Goal: Task Accomplishment & Management: Manage account settings

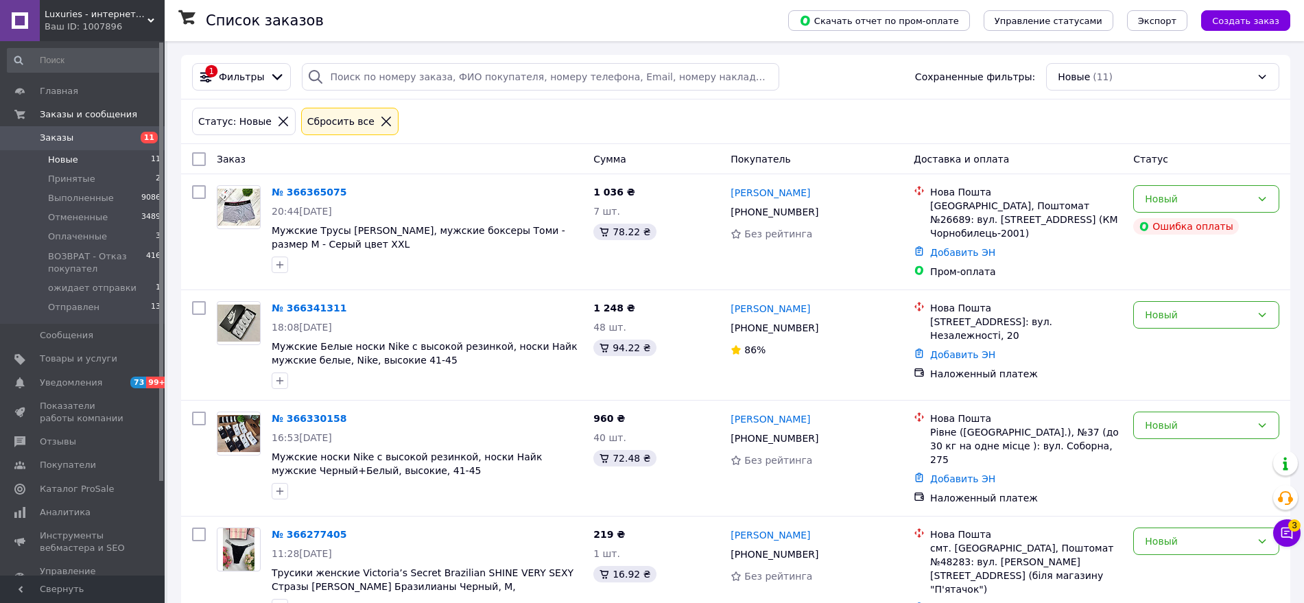
click at [109, 154] on li "Новые 11" at bounding box center [84, 159] width 169 height 19
click at [822, 213] on icon at bounding box center [827, 212] width 11 height 11
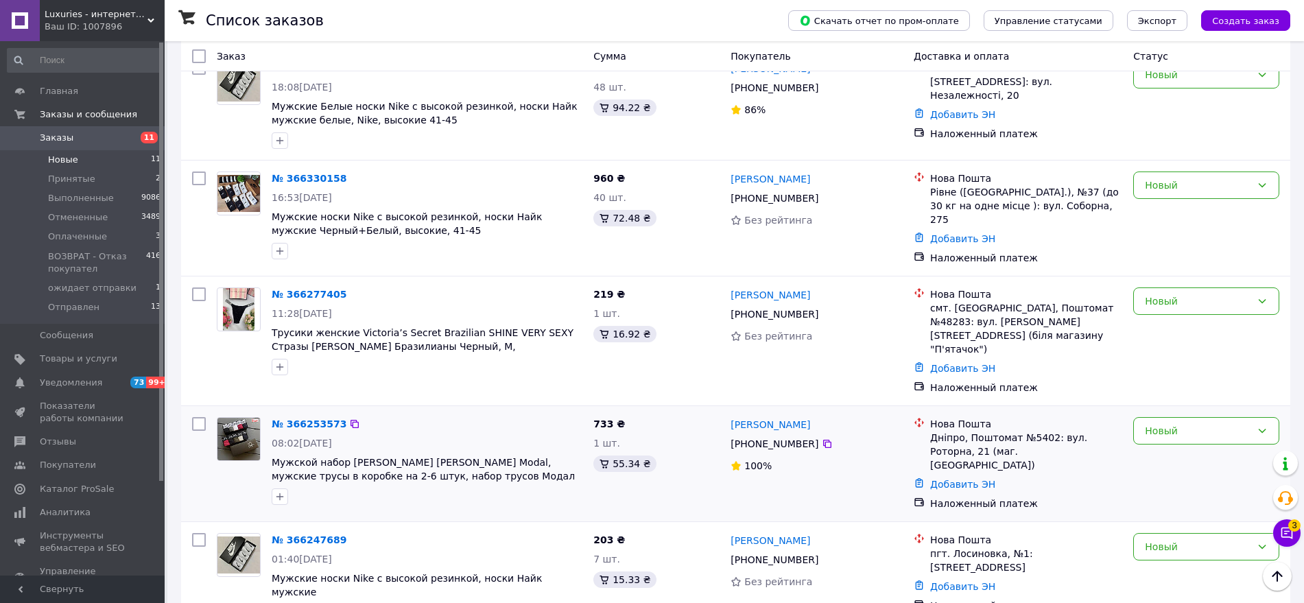
scroll to position [257, 0]
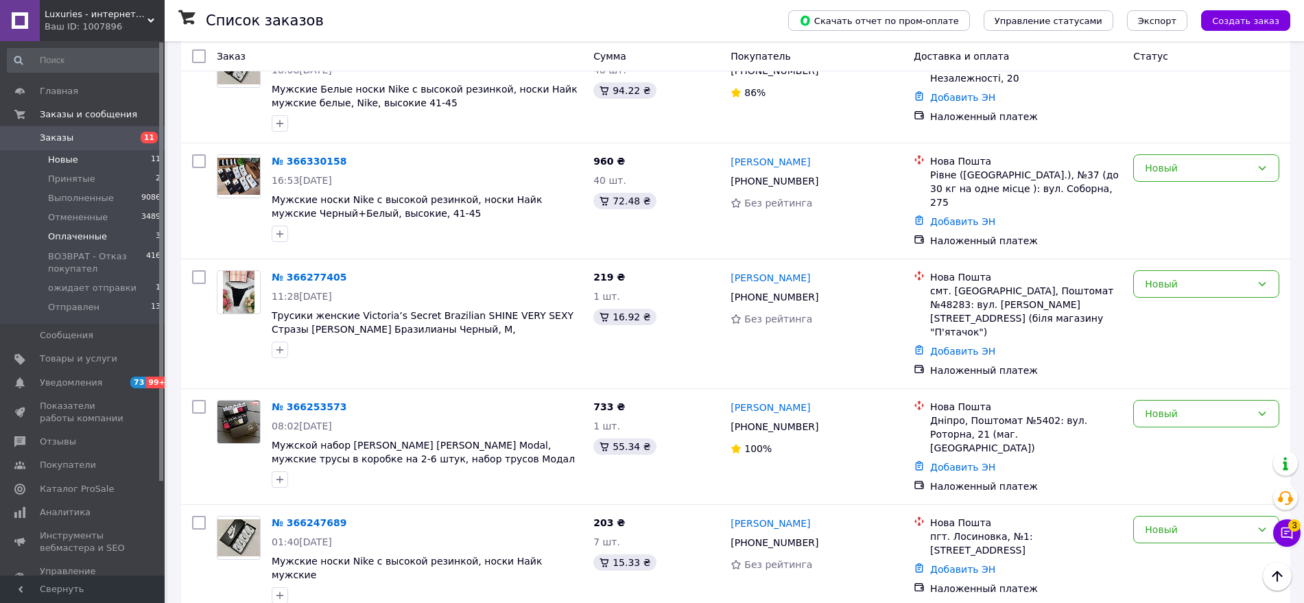
click at [111, 231] on li "Оплаченные 3" at bounding box center [84, 236] width 169 height 19
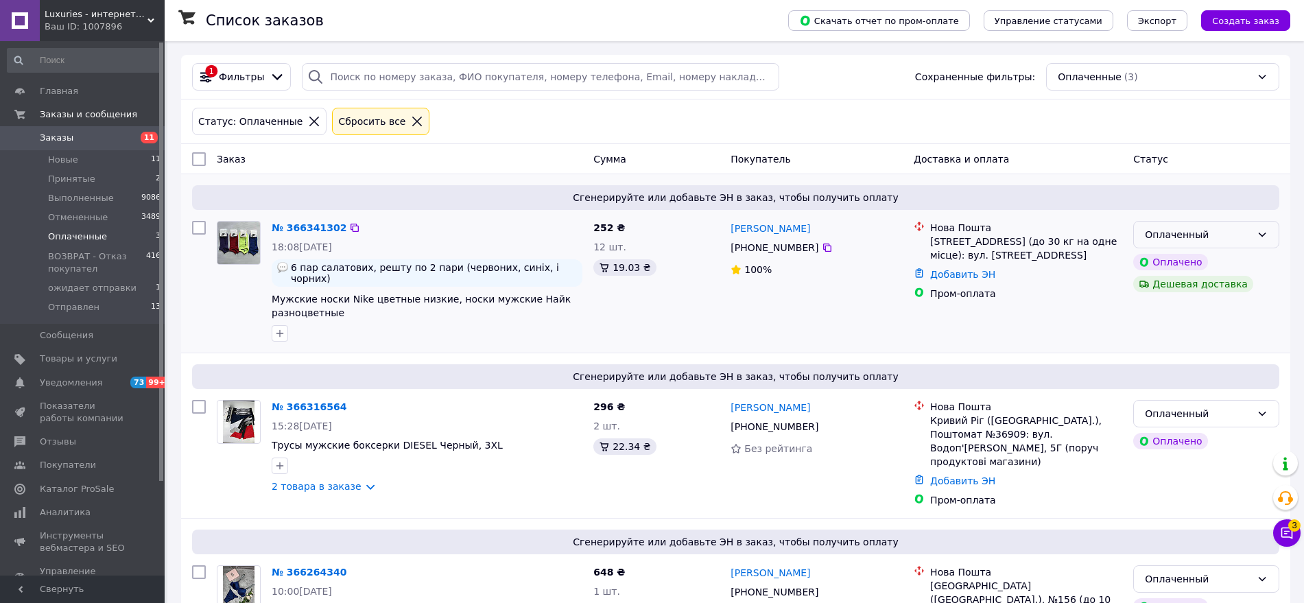
click at [1214, 231] on div "Оплаченный" at bounding box center [1198, 234] width 106 height 15
click at [1180, 261] on li "Принят" at bounding box center [1206, 265] width 145 height 25
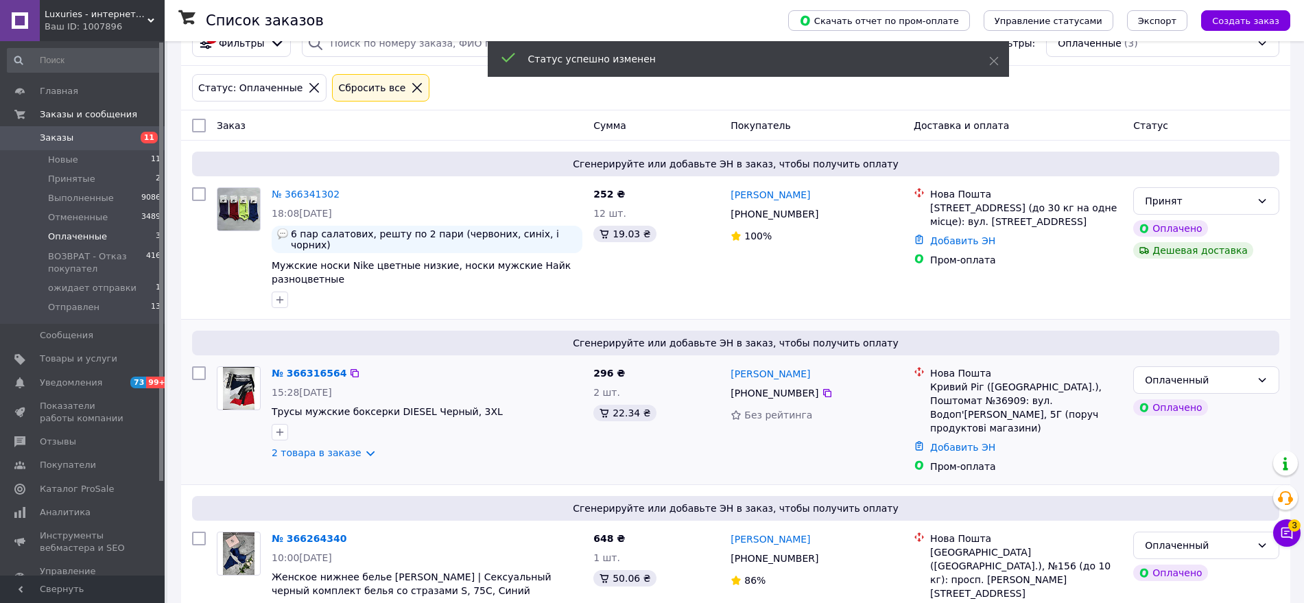
scroll to position [51, 0]
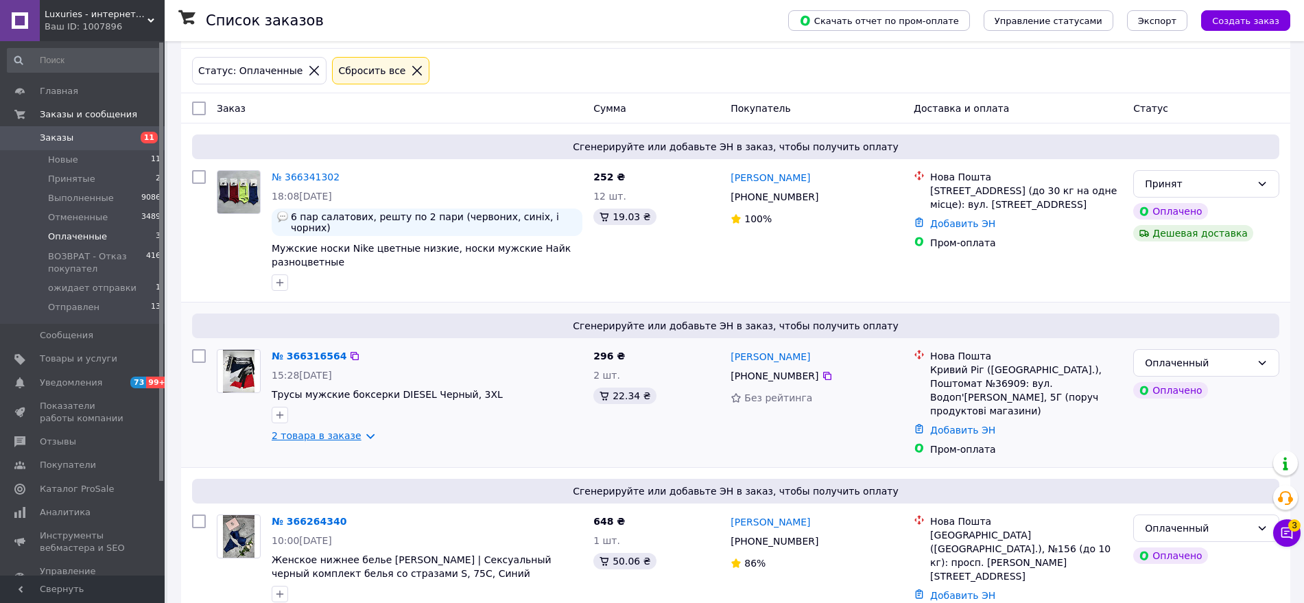
click at [354, 430] on link "2 товара в заказе" at bounding box center [317, 435] width 90 height 11
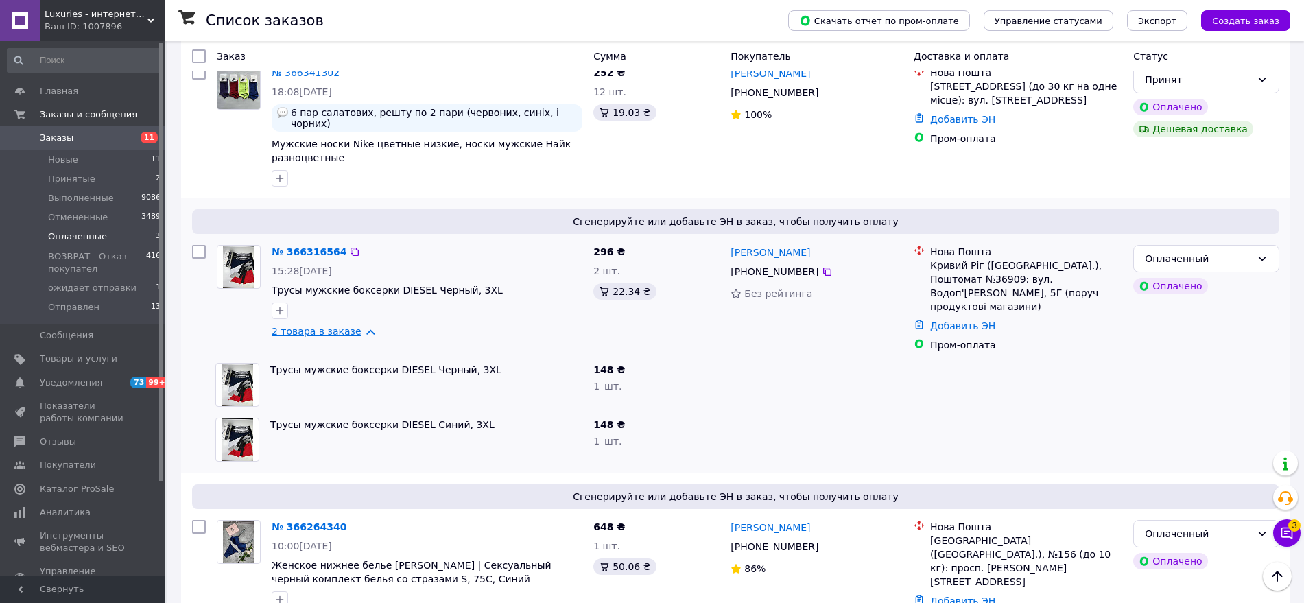
scroll to position [161, 0]
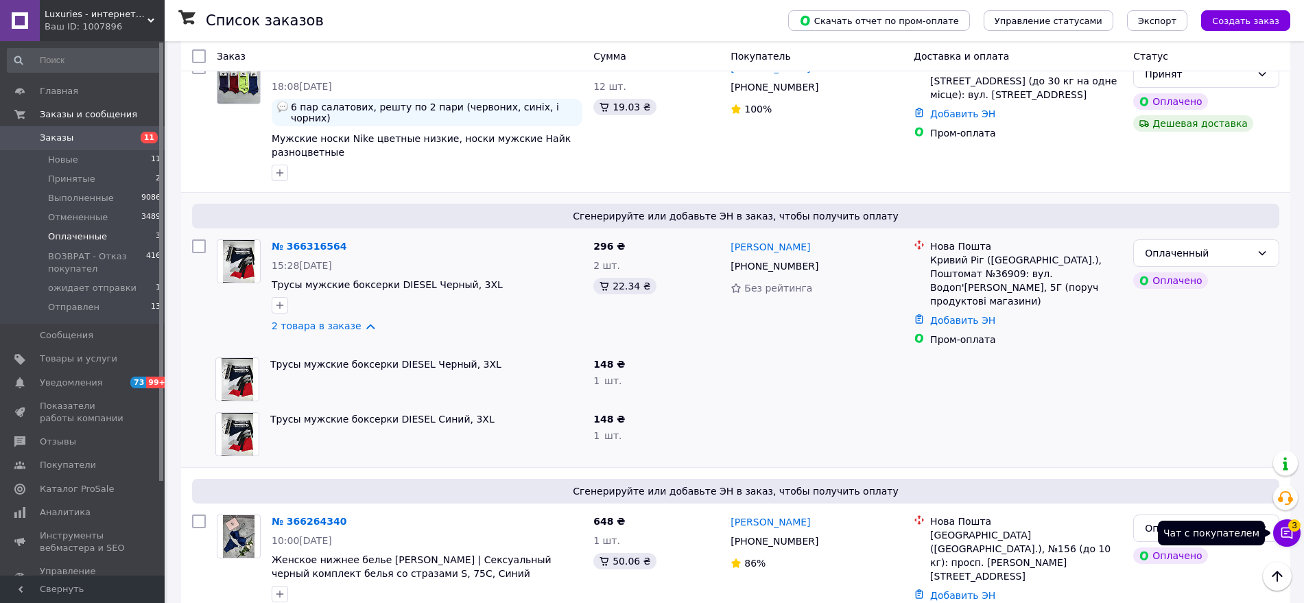
click at [1292, 532] on icon at bounding box center [1288, 534] width 12 height 12
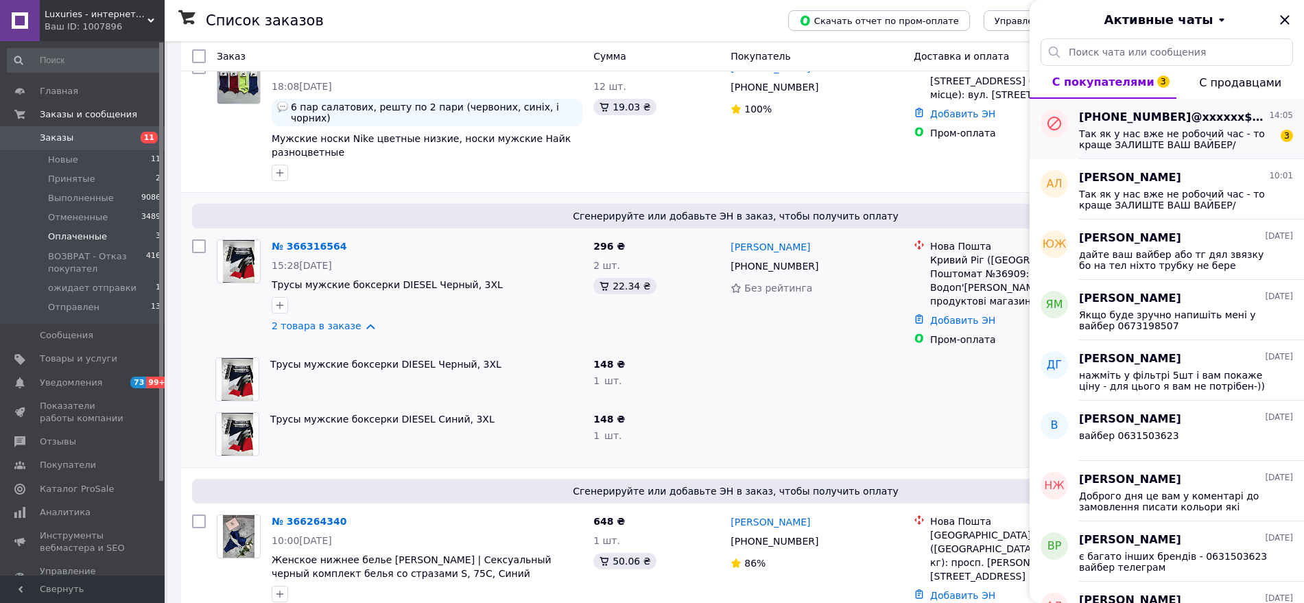
click at [1143, 152] on div "[PHONE_NUMBER]@xxxxxx$.com 14:05 Так як у нас вже не робочий час - то краще ЗАЛ…" at bounding box center [1191, 129] width 225 height 60
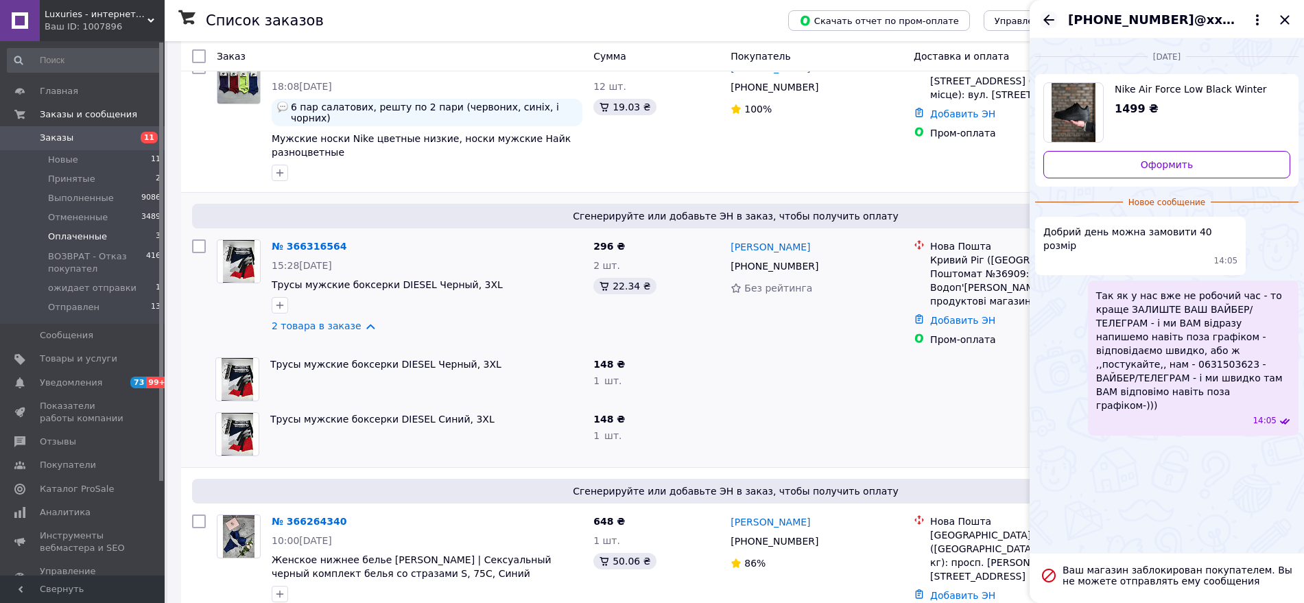
click at [1048, 20] on icon "Назад" at bounding box center [1049, 19] width 11 height 10
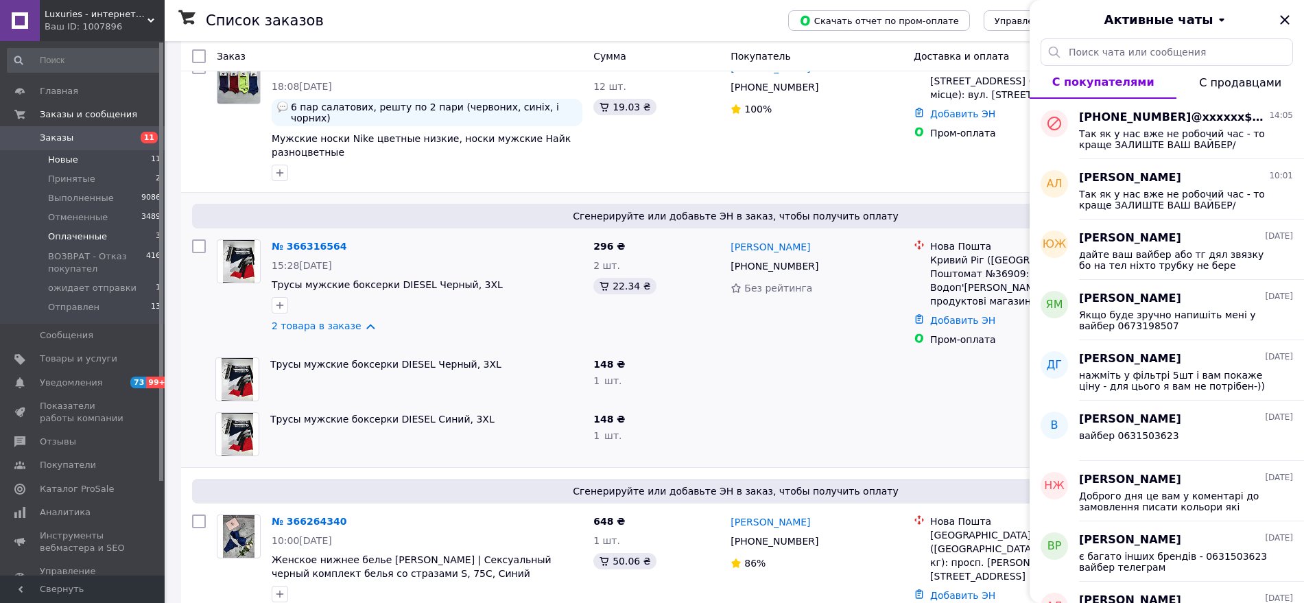
click at [134, 157] on li "Новые 11" at bounding box center [84, 159] width 169 height 19
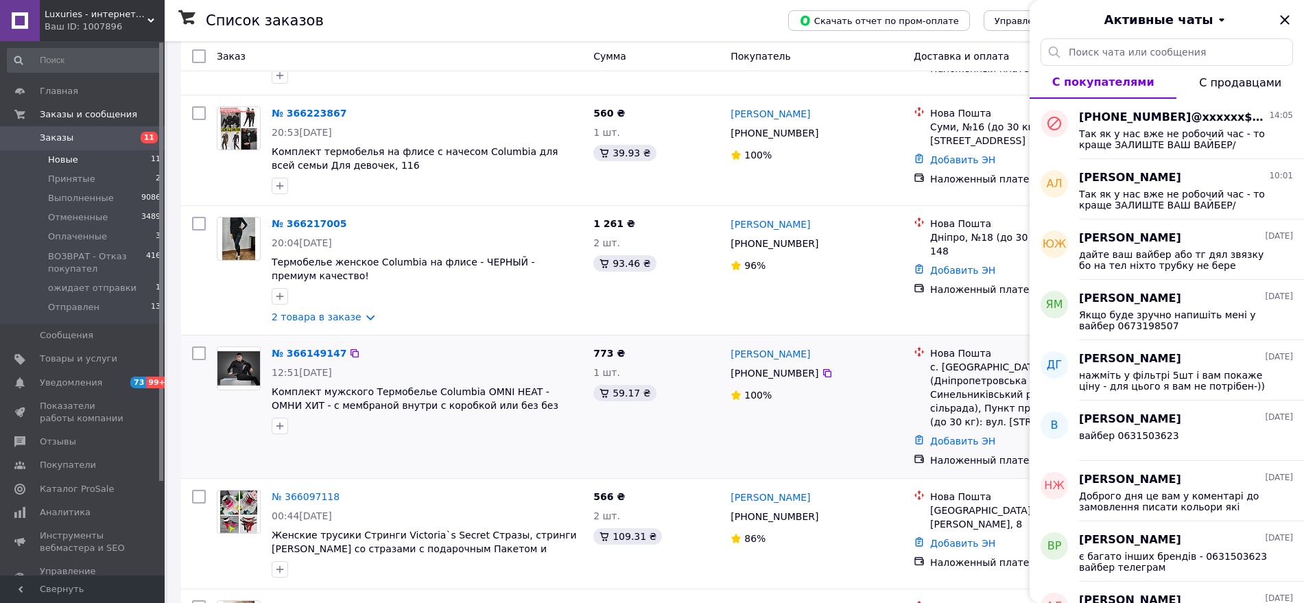
scroll to position [849, 0]
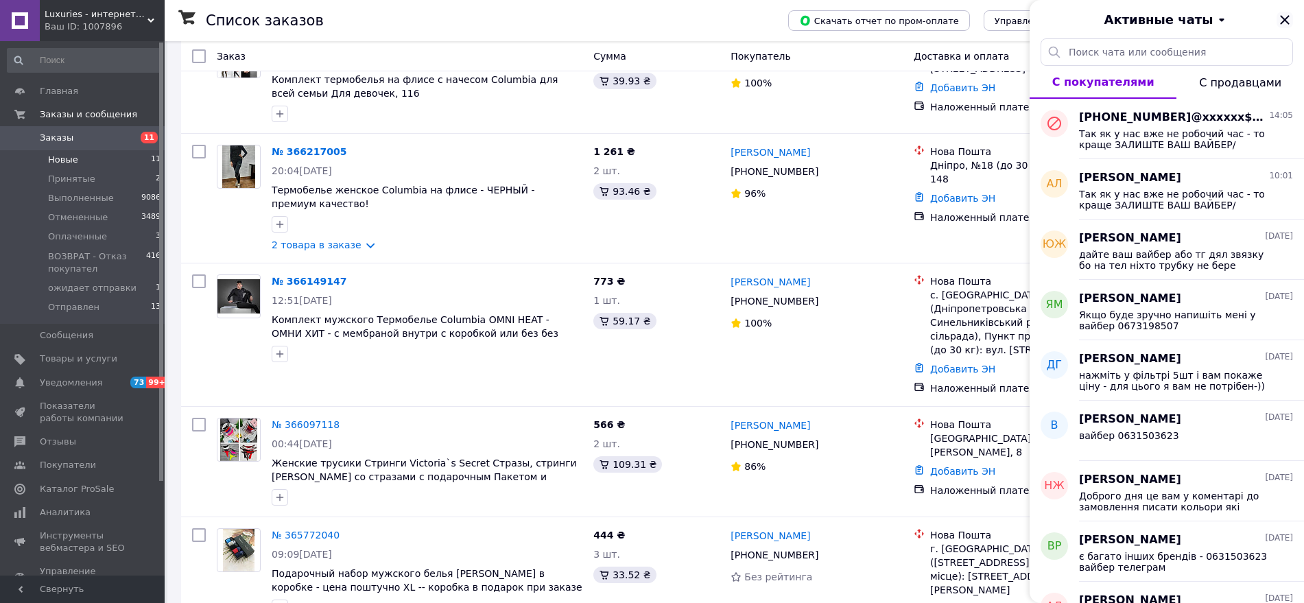
click at [1288, 15] on icon "Закрыть" at bounding box center [1285, 20] width 16 height 16
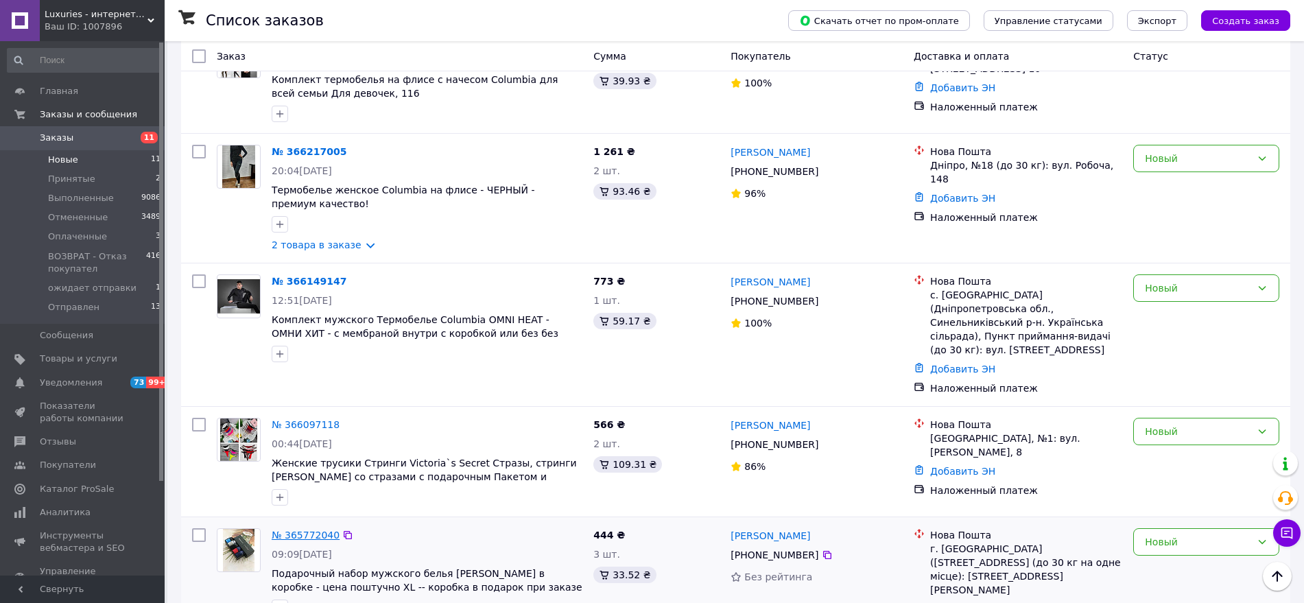
click at [312, 530] on link "№ 365772040" at bounding box center [306, 535] width 68 height 11
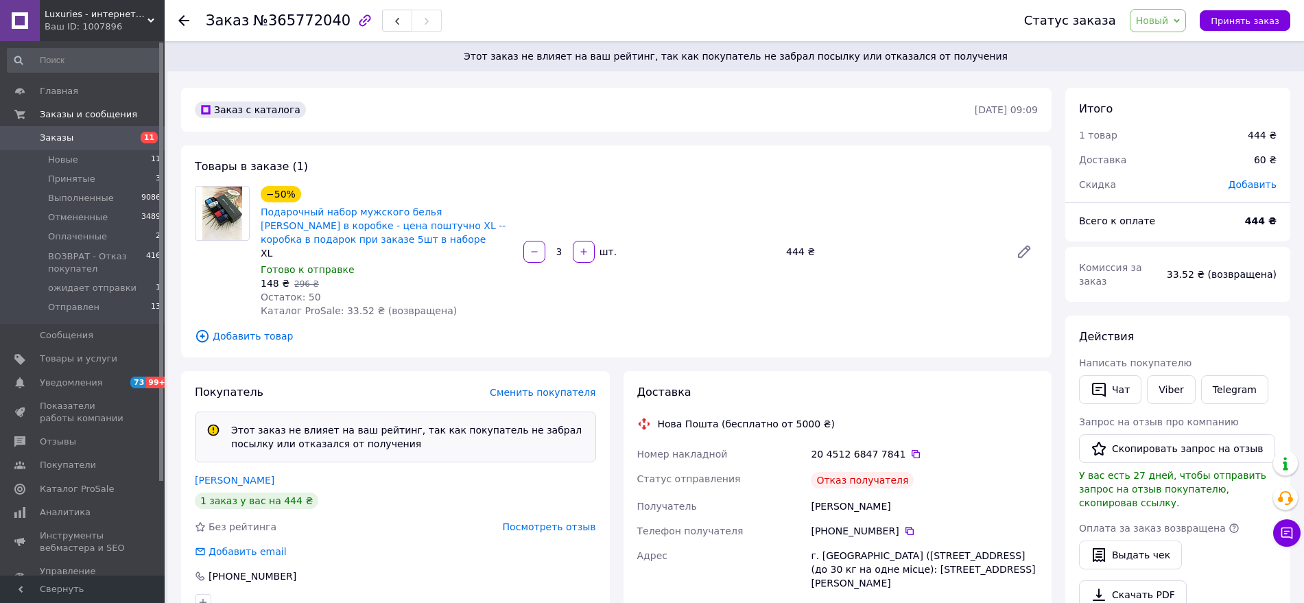
click at [1165, 23] on span "Новый" at bounding box center [1152, 20] width 33 height 11
click at [1191, 130] on li "ВОЗВРАТ - Отказ покупател" at bounding box center [1203, 130] width 145 height 21
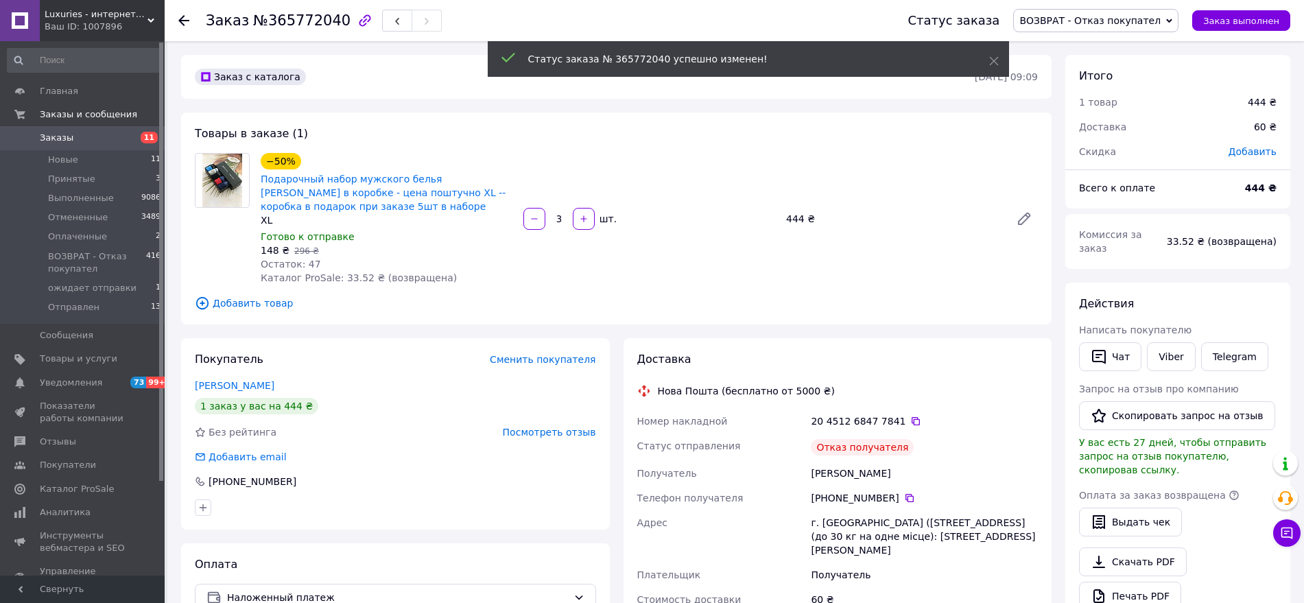
click at [567, 428] on span "Посмотреть отзыв" at bounding box center [549, 432] width 93 height 11
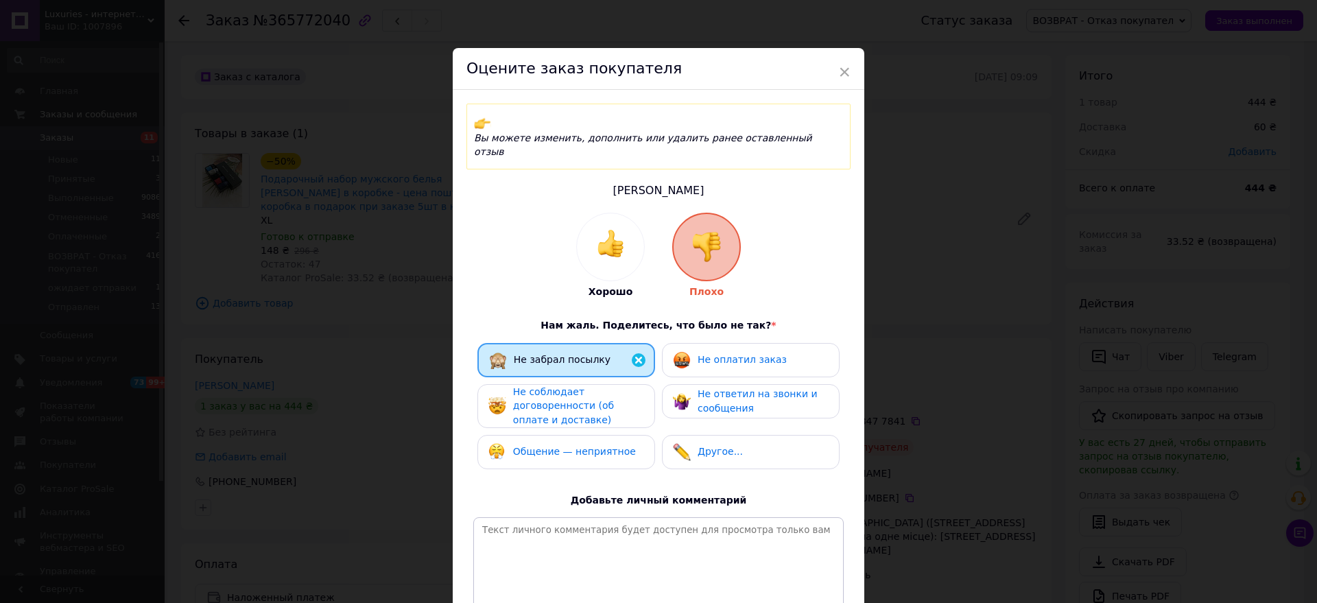
click at [611, 386] on span "Не соблюдает договоренности (об оплате и доставке)" at bounding box center [563, 405] width 101 height 39
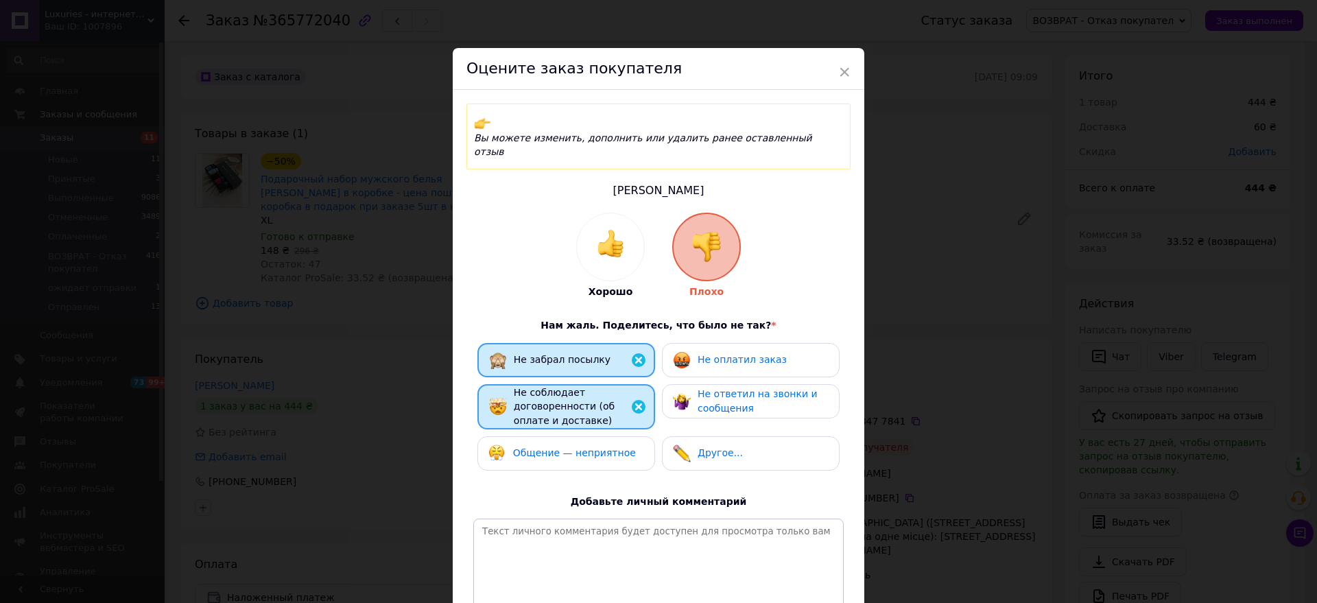
click at [561, 447] on span "Общение — неприятное" at bounding box center [574, 452] width 123 height 11
click at [762, 344] on div "Не оплатил заказ" at bounding box center [751, 360] width 178 height 34
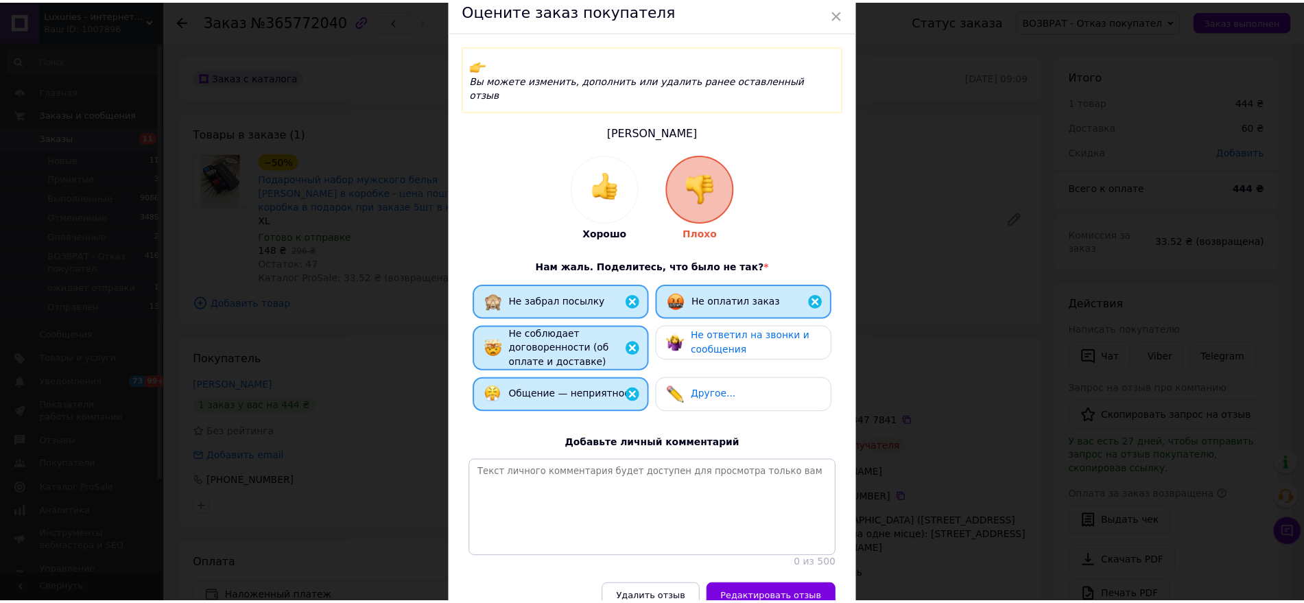
scroll to position [112, 0]
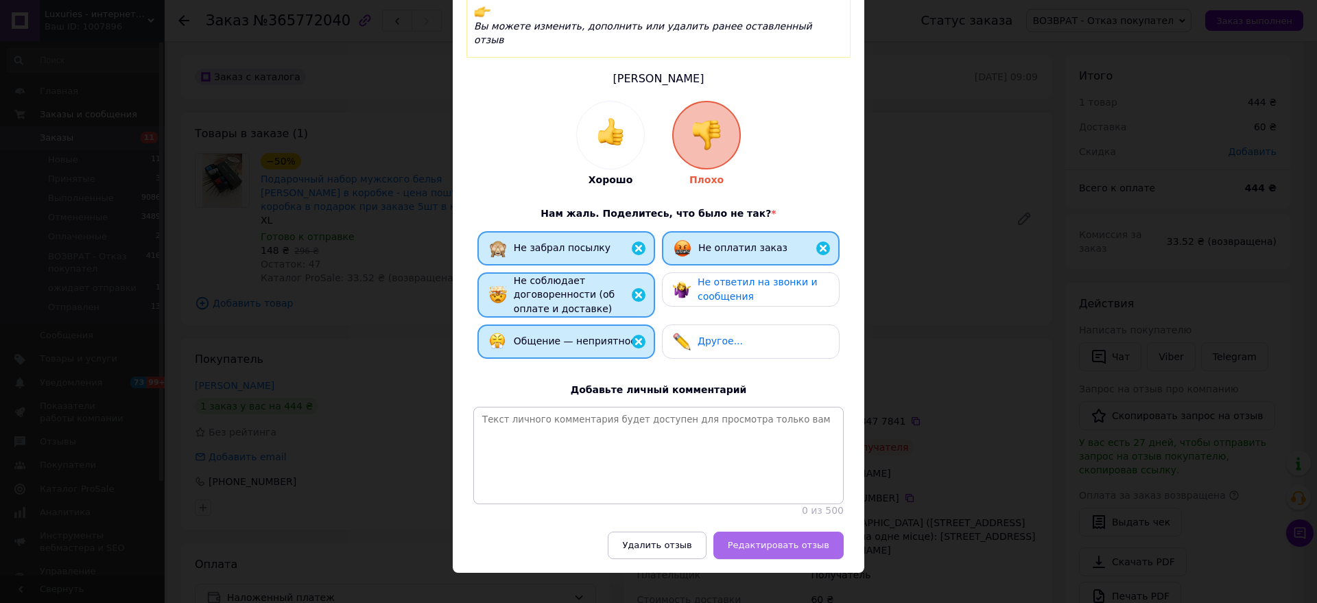
click at [772, 540] on span "Редактировать отзыв" at bounding box center [779, 545] width 102 height 10
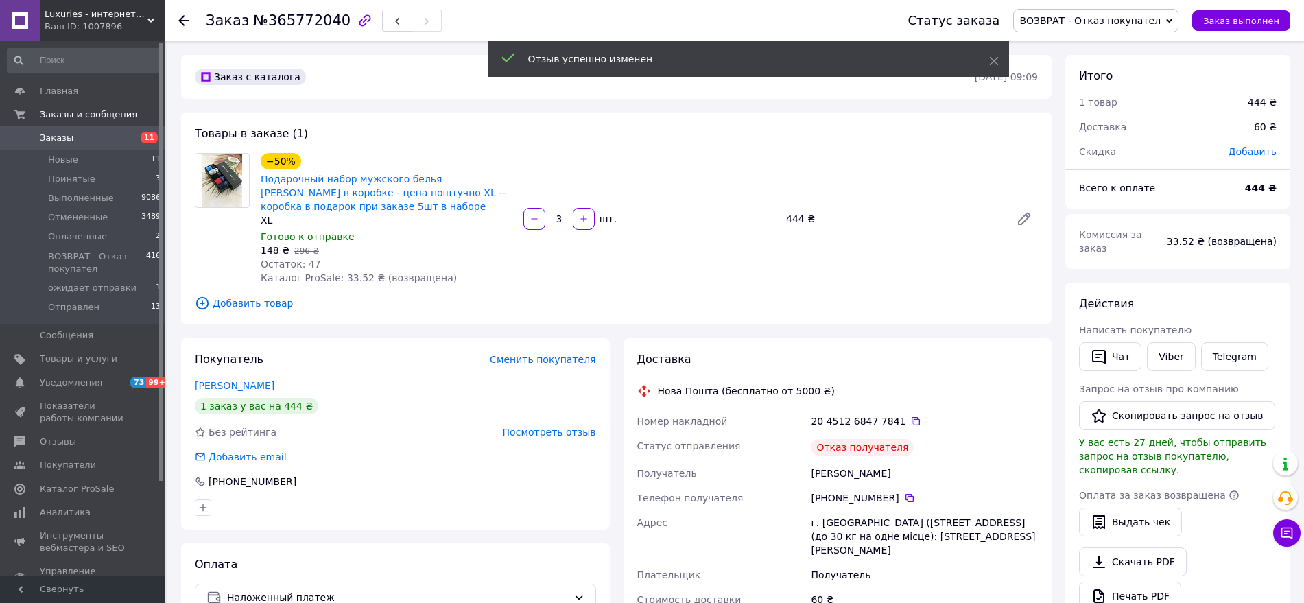
click at [222, 385] on link "[PERSON_NAME]" at bounding box center [235, 385] width 80 height 11
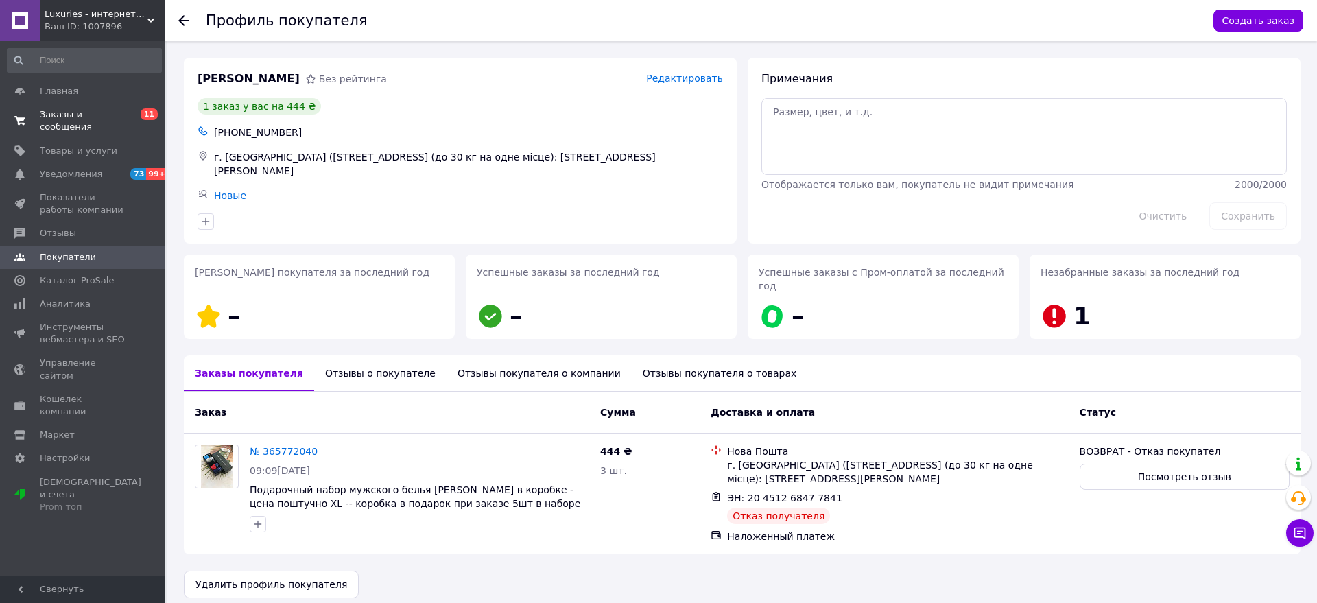
click at [87, 109] on span "Заказы и сообщения" at bounding box center [83, 120] width 87 height 25
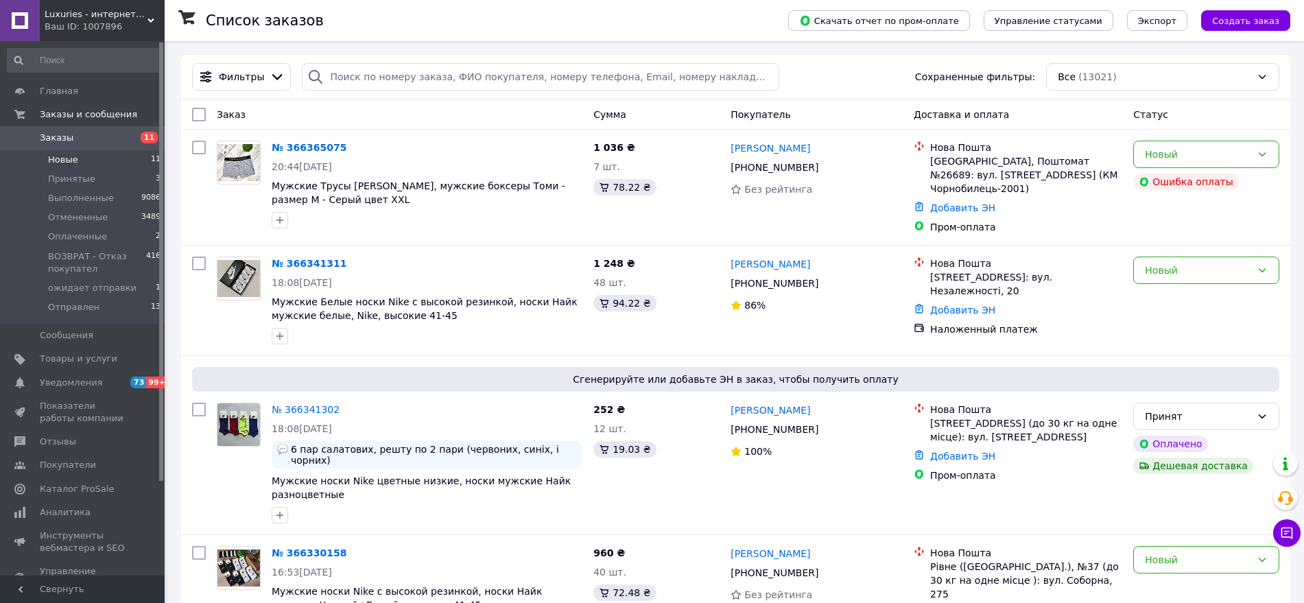
click at [80, 157] on li "Новые 11" at bounding box center [84, 159] width 169 height 19
click at [70, 164] on span "Новые" at bounding box center [63, 160] width 30 height 12
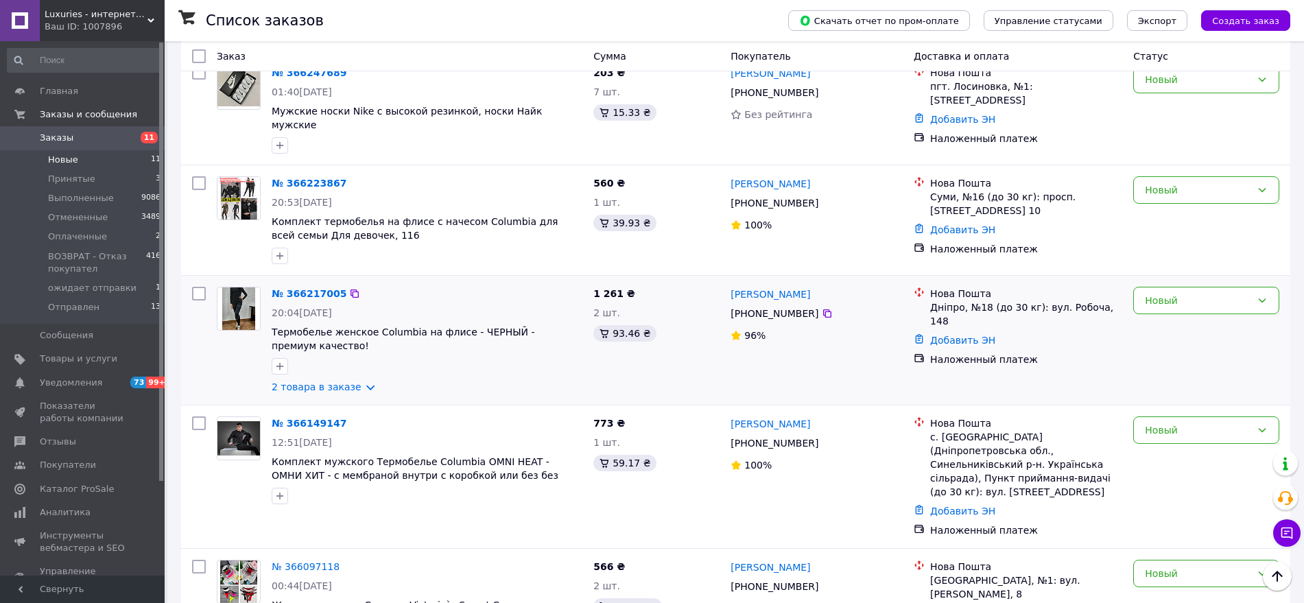
scroll to position [678, 0]
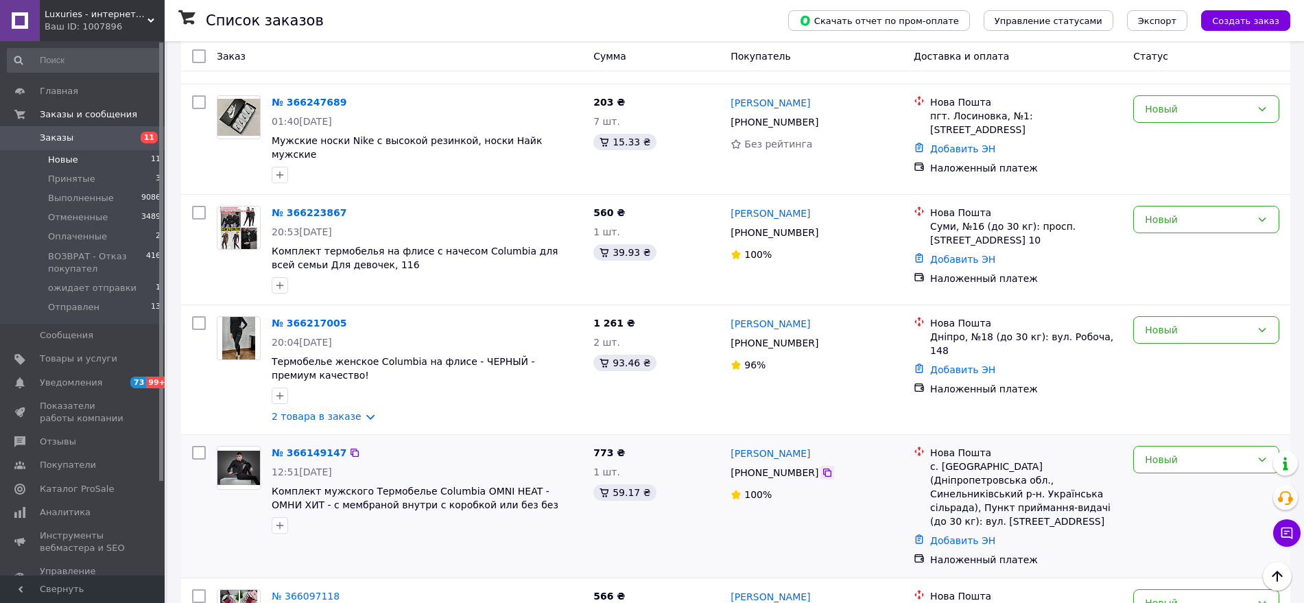
click at [822, 467] on icon at bounding box center [827, 472] width 11 height 11
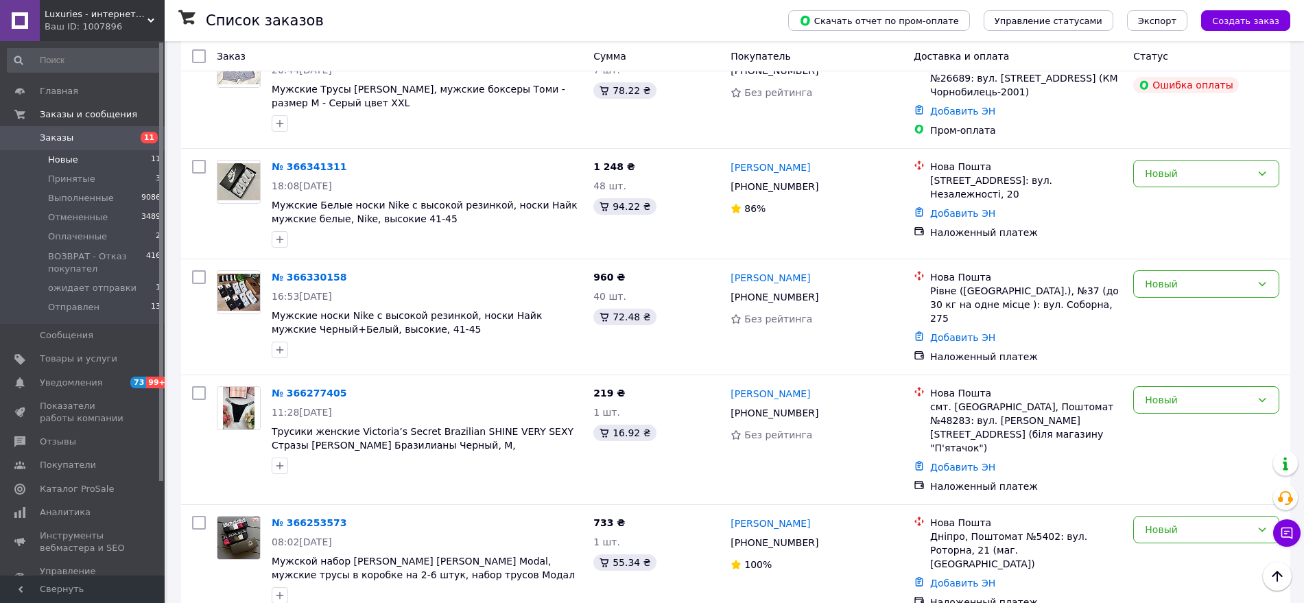
scroll to position [0, 0]
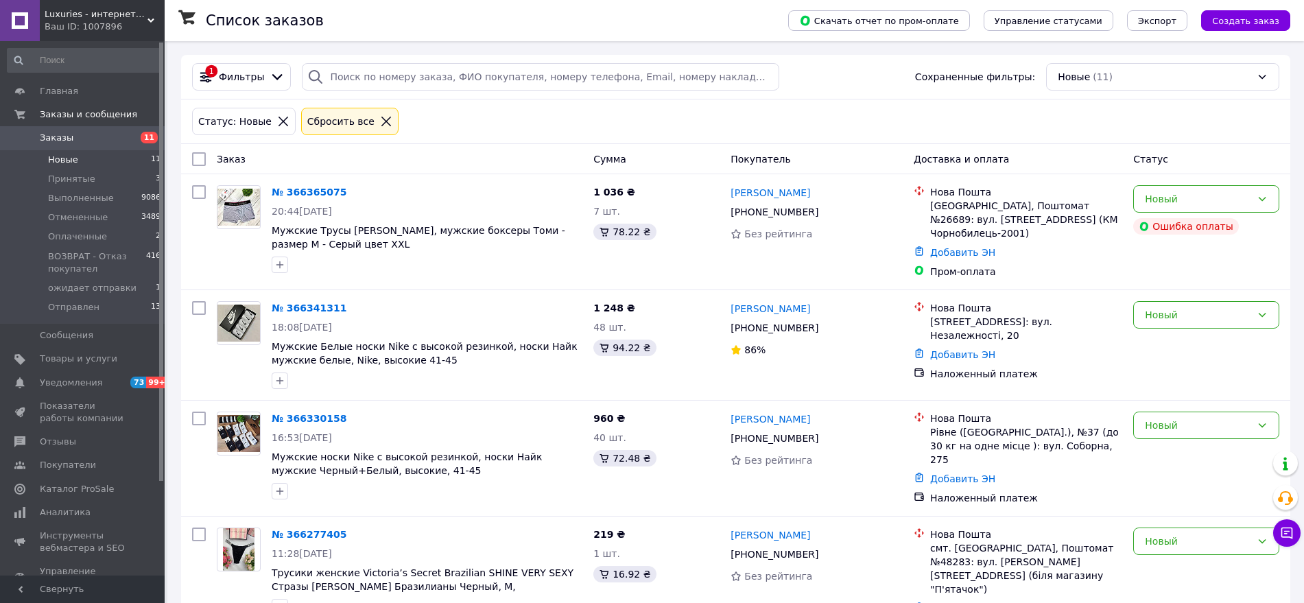
click at [277, 119] on icon at bounding box center [283, 121] width 12 height 12
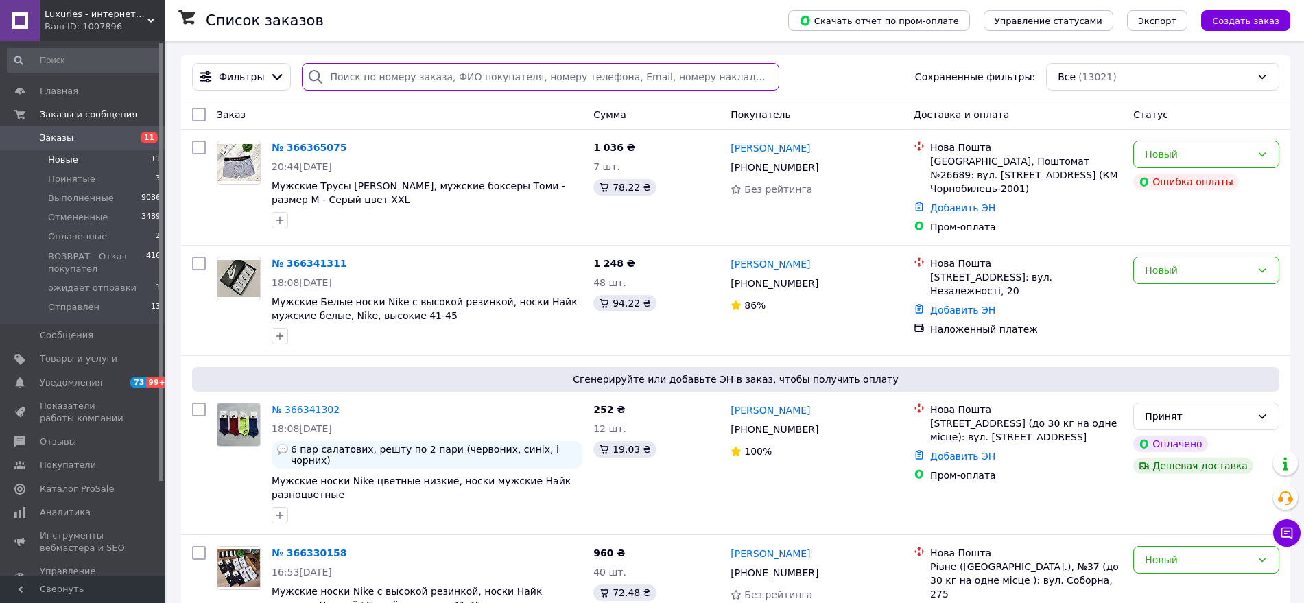
click at [342, 77] on input "search" at bounding box center [541, 76] width 478 height 27
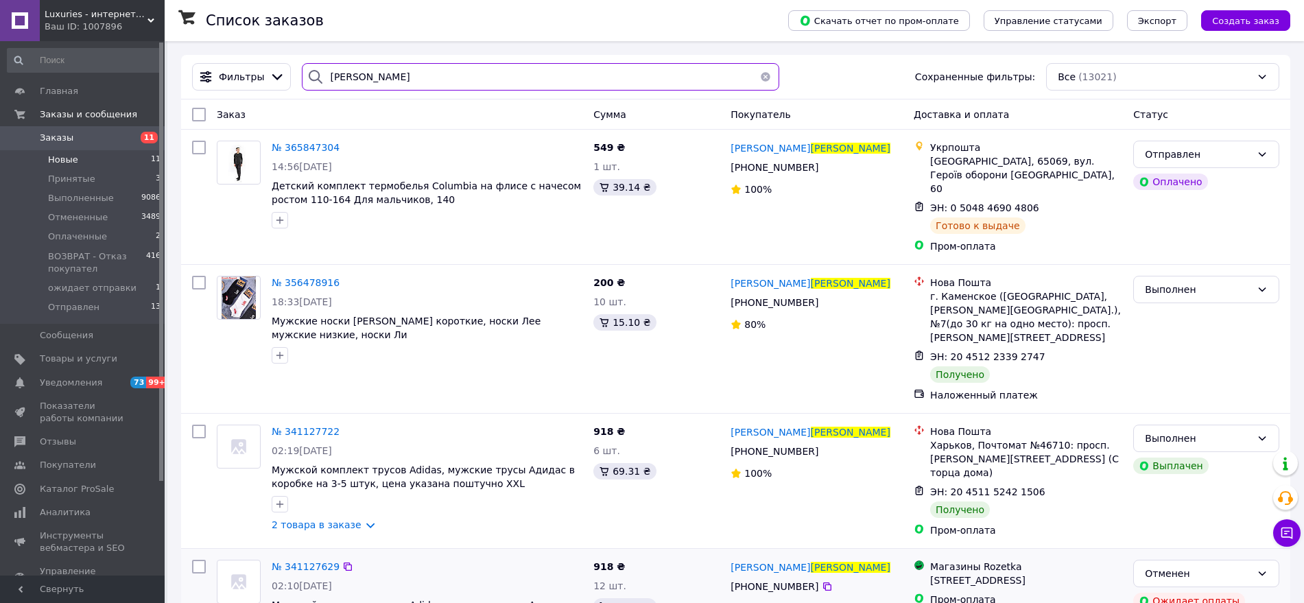
type input "[PERSON_NAME]"
